Goal: Task Accomplishment & Management: Complete application form

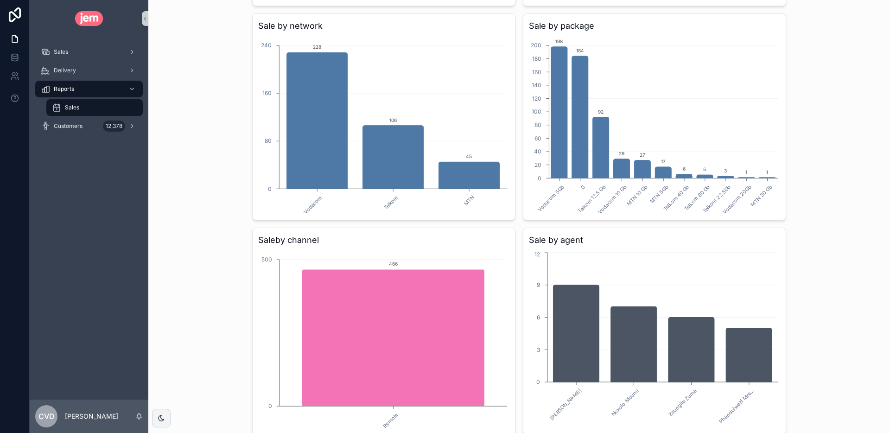
scroll to position [892, 0]
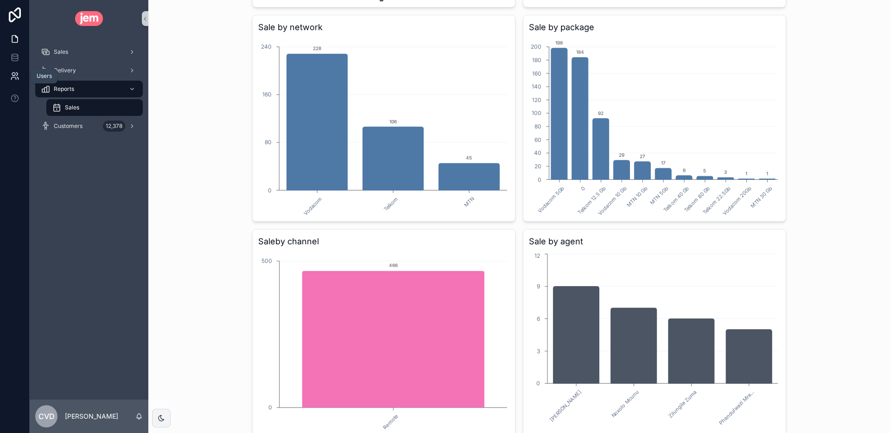
click at [17, 76] on icon at bounding box center [14, 75] width 9 height 9
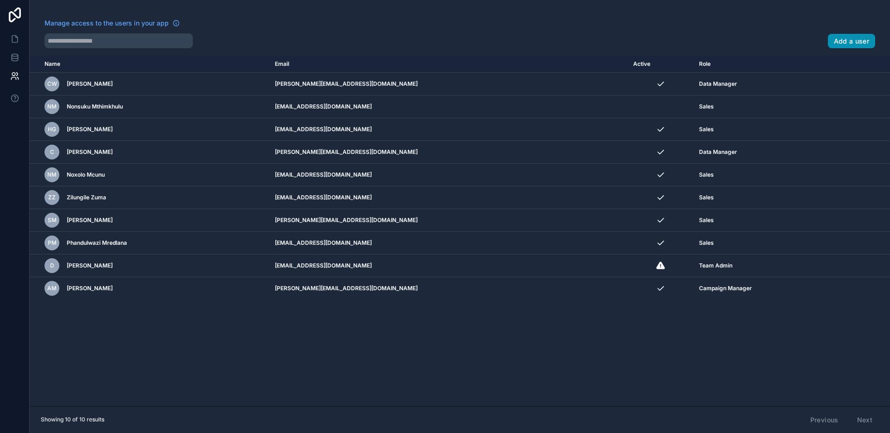
click at [853, 38] on button "Add a user" at bounding box center [852, 41] width 48 height 15
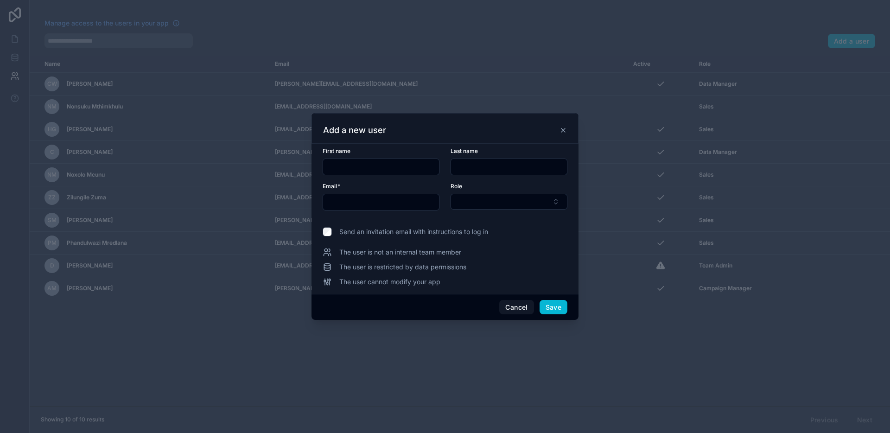
click at [393, 167] on input "text" at bounding box center [381, 166] width 116 height 13
type input "*****"
click at [348, 206] on input "text" at bounding box center [381, 202] width 116 height 13
type input "**********"
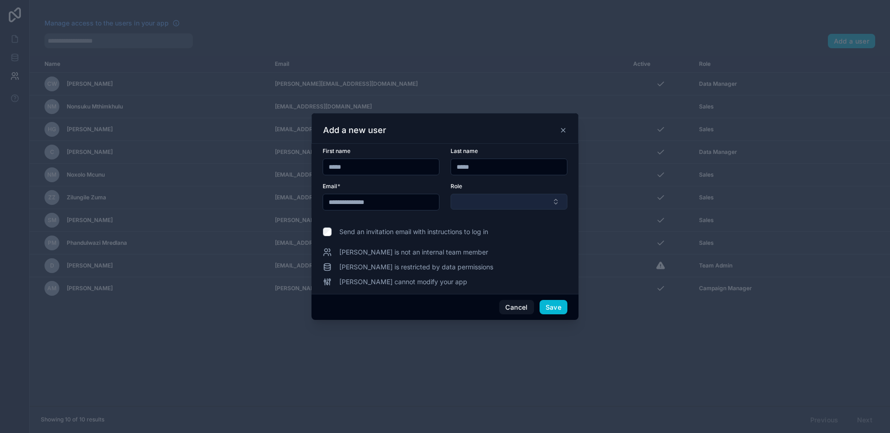
click at [457, 201] on button "Select Button" at bounding box center [509, 202] width 117 height 16
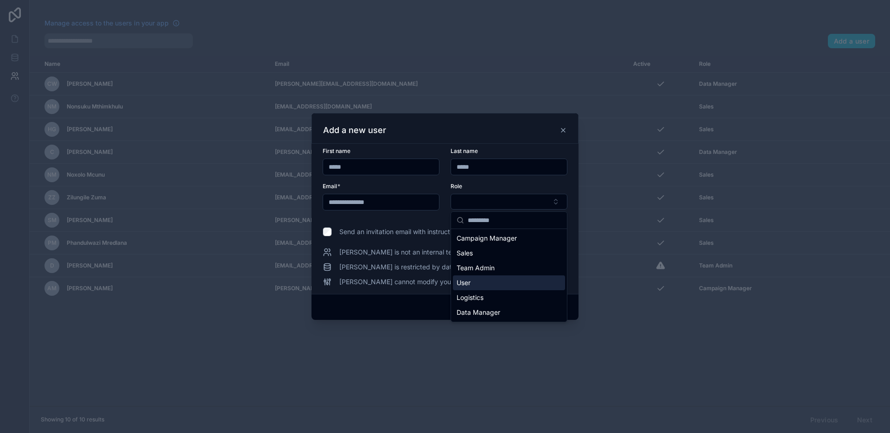
click at [461, 284] on span "User" at bounding box center [464, 282] width 14 height 9
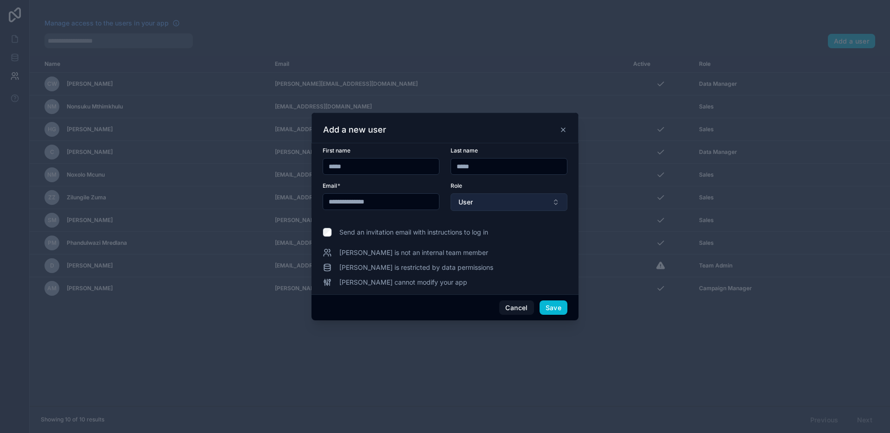
click at [513, 204] on button "User" at bounding box center [509, 202] width 117 height 18
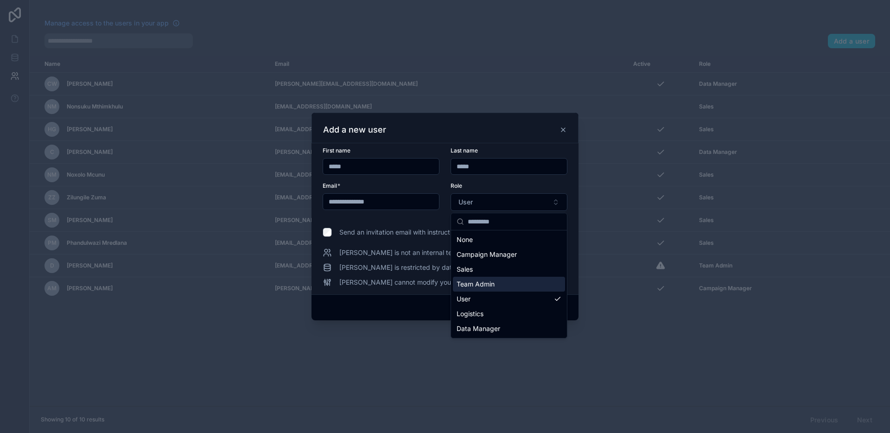
click at [349, 342] on div at bounding box center [445, 216] width 890 height 433
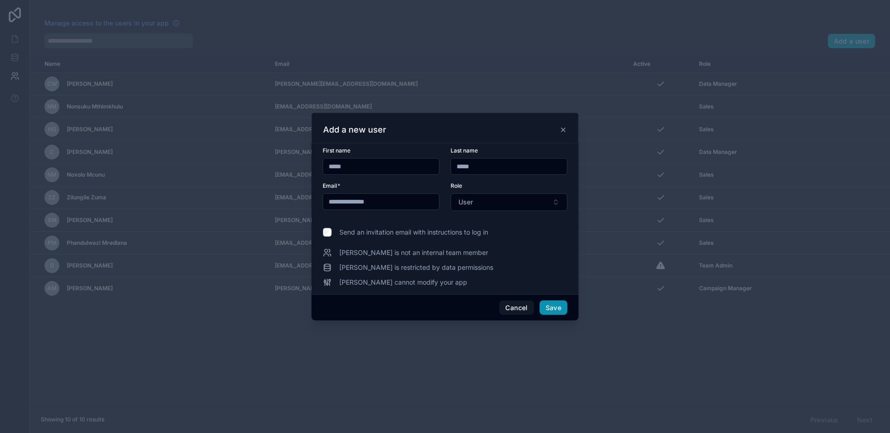
click at [556, 307] on button "Save" at bounding box center [554, 307] width 28 height 15
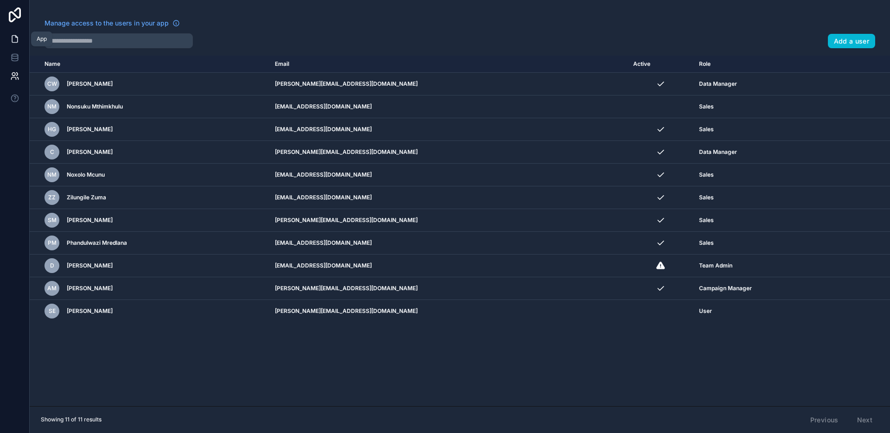
click at [19, 36] on link at bounding box center [14, 39] width 29 height 19
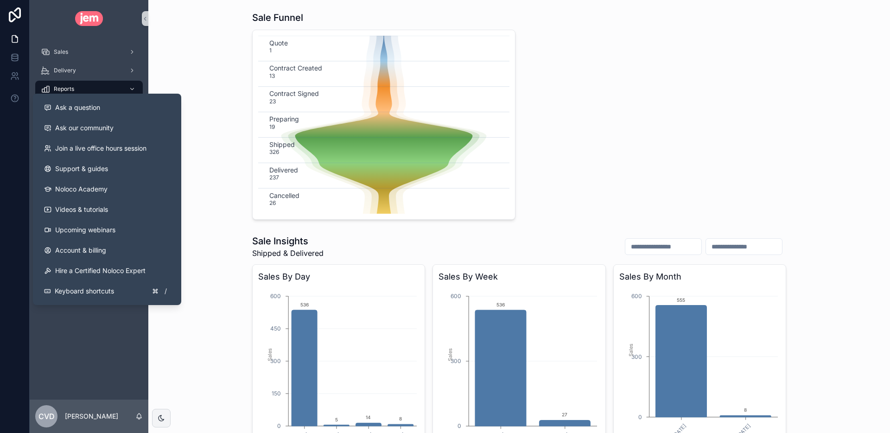
click at [293, 89] on text "Contract Signed" at bounding box center [294, 93] width 50 height 8
